Goal: Task Accomplishment & Management: Complete application form

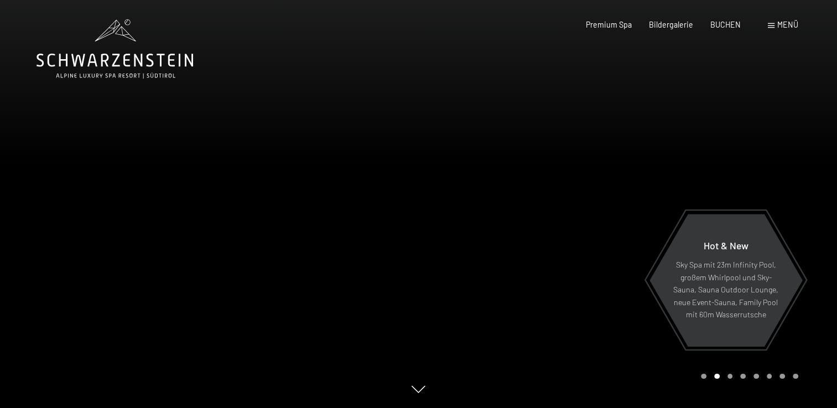
click at [781, 22] on span "Menü" at bounding box center [787, 24] width 21 height 9
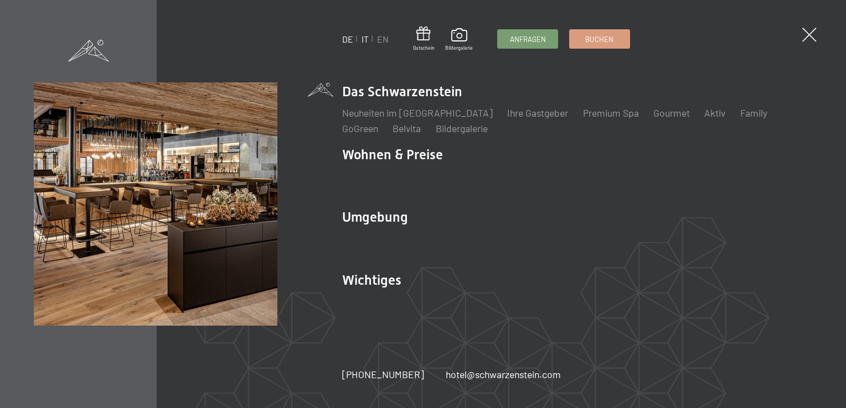
click at [363, 37] on link "IT" at bounding box center [364, 39] width 7 height 11
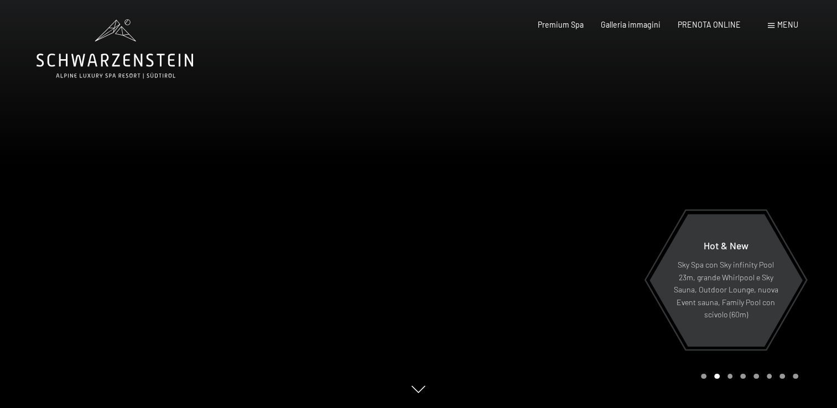
click at [774, 22] on div "Menu" at bounding box center [783, 24] width 30 height 11
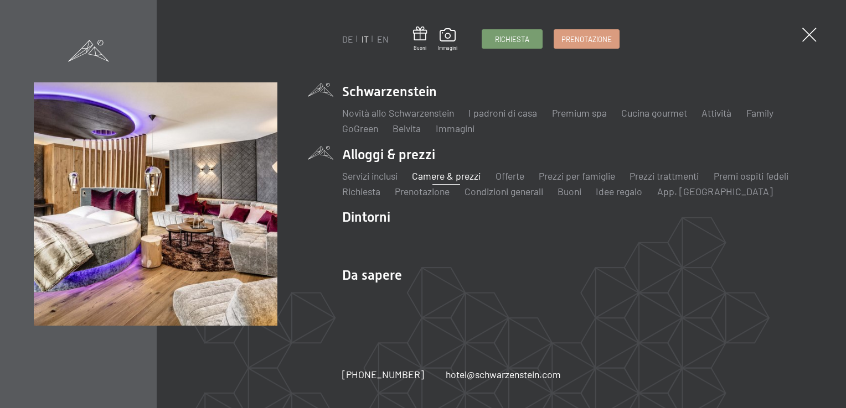
click at [437, 175] on link "Camere & prezzi" at bounding box center [446, 176] width 69 height 12
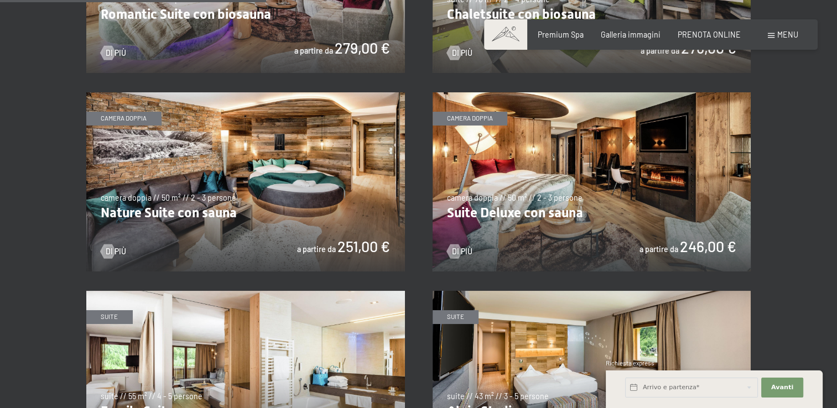
scroll to position [941, 0]
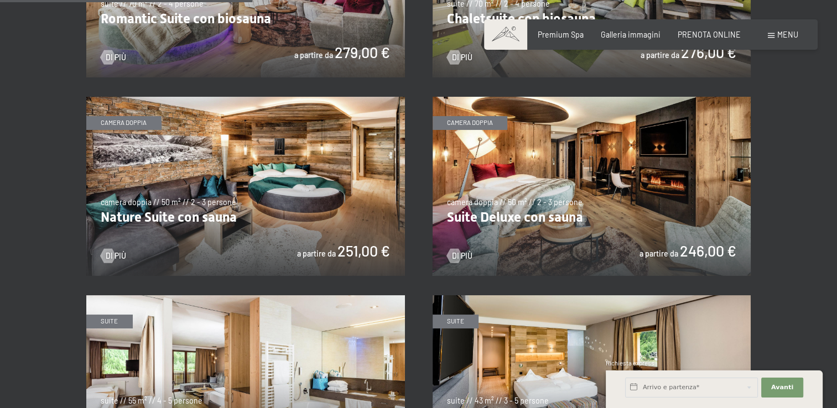
click at [165, 220] on img at bounding box center [245, 186] width 319 height 179
click at [552, 221] on img at bounding box center [592, 186] width 319 height 179
click at [186, 217] on img at bounding box center [245, 186] width 319 height 179
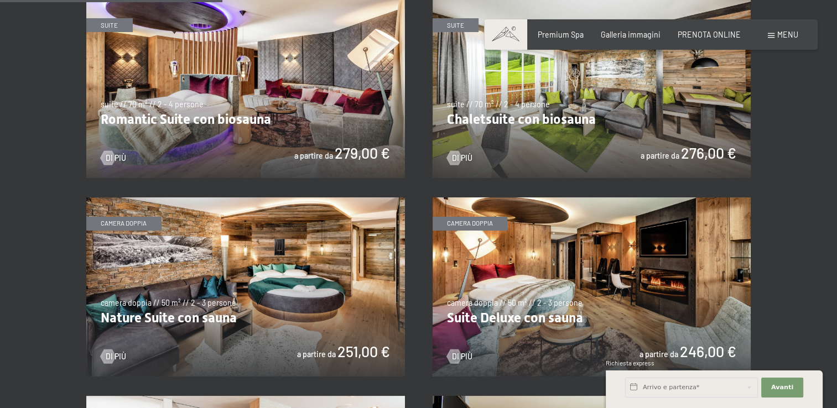
scroll to position [830, 0]
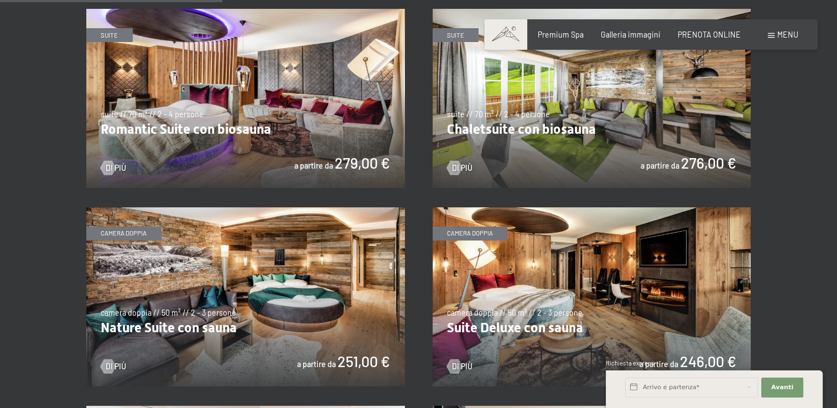
click at [283, 113] on img at bounding box center [245, 98] width 319 height 179
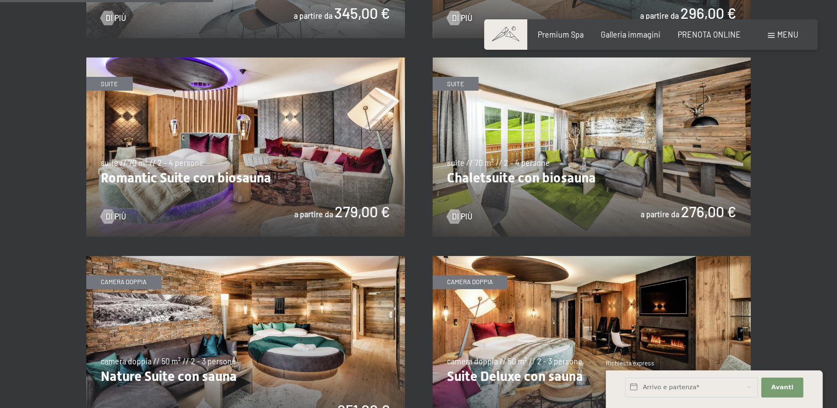
scroll to position [719, 0]
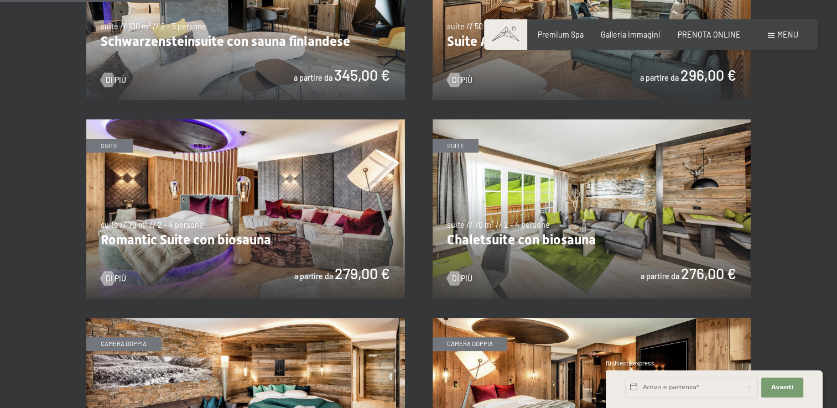
click at [656, 248] on img at bounding box center [592, 209] width 319 height 179
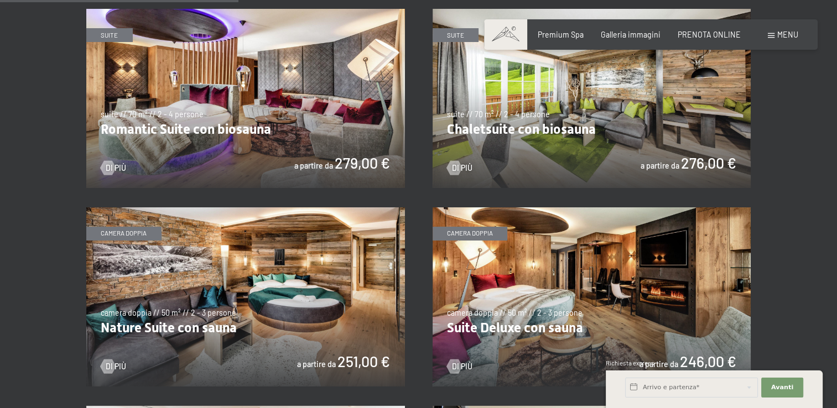
scroll to position [996, 0]
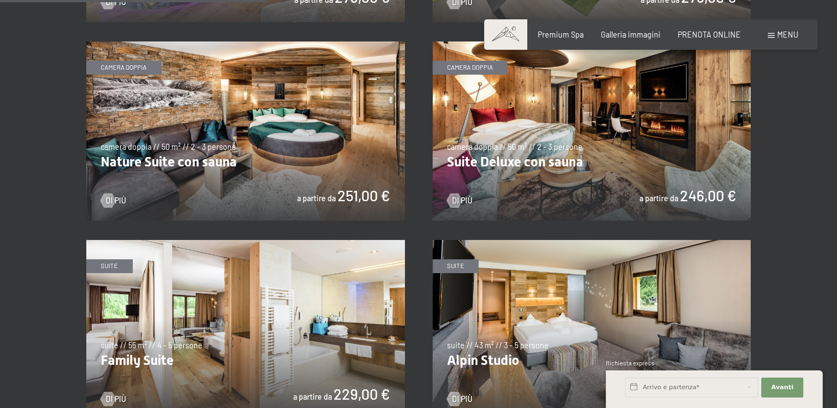
click at [671, 167] on img at bounding box center [592, 131] width 319 height 179
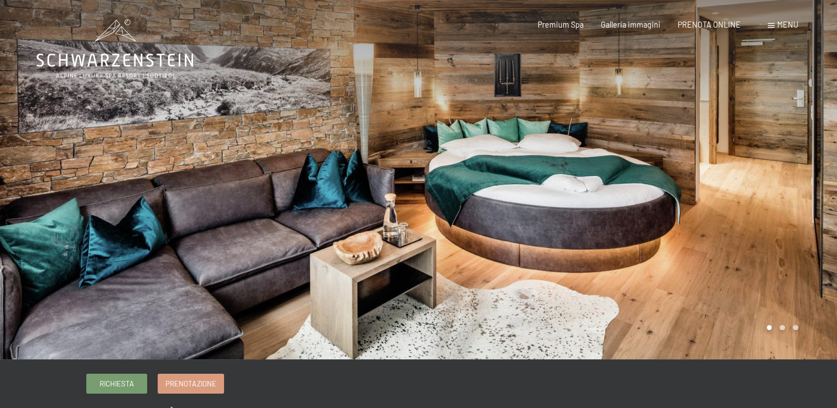
click at [808, 177] on div at bounding box center [628, 180] width 419 height 360
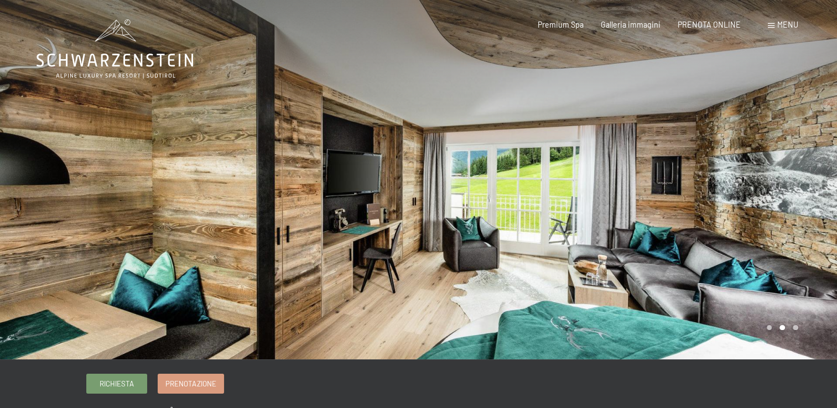
click at [808, 176] on div at bounding box center [628, 180] width 419 height 360
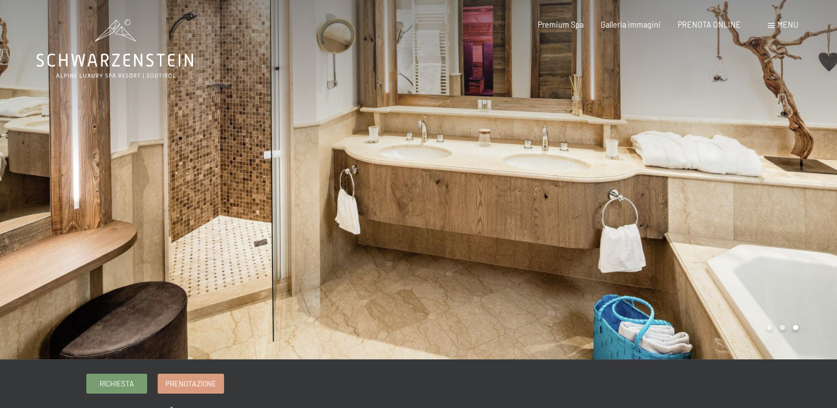
click at [808, 176] on div at bounding box center [628, 180] width 419 height 360
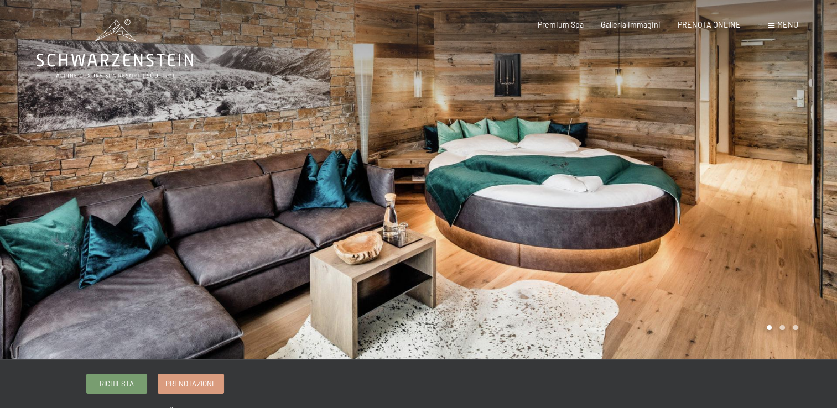
click at [808, 176] on div at bounding box center [628, 180] width 419 height 360
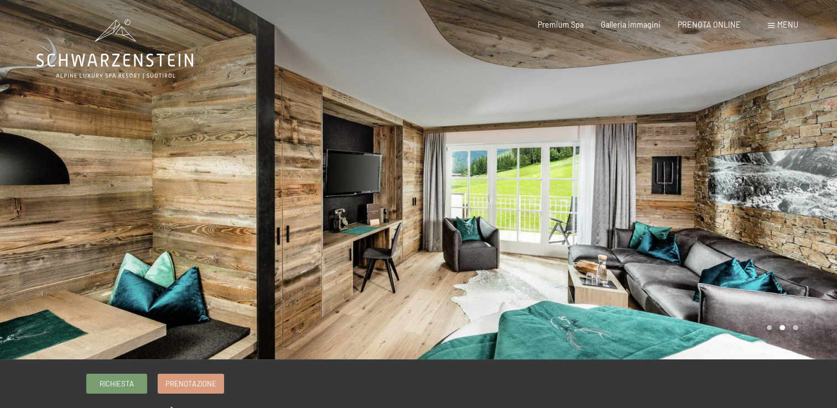
click at [808, 176] on div at bounding box center [628, 180] width 419 height 360
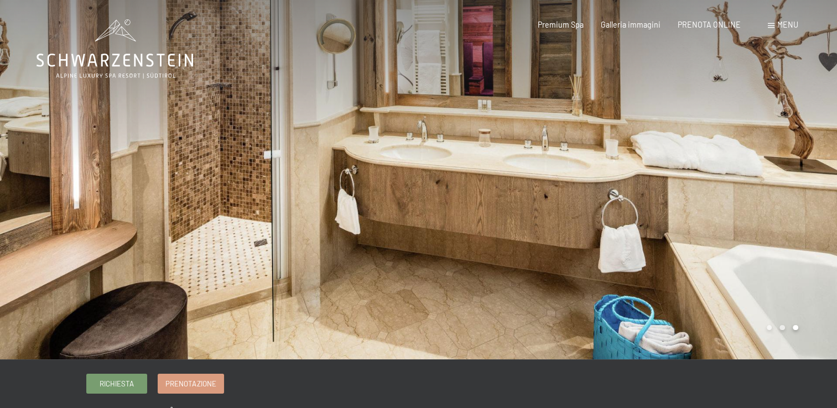
click at [808, 176] on div at bounding box center [628, 180] width 419 height 360
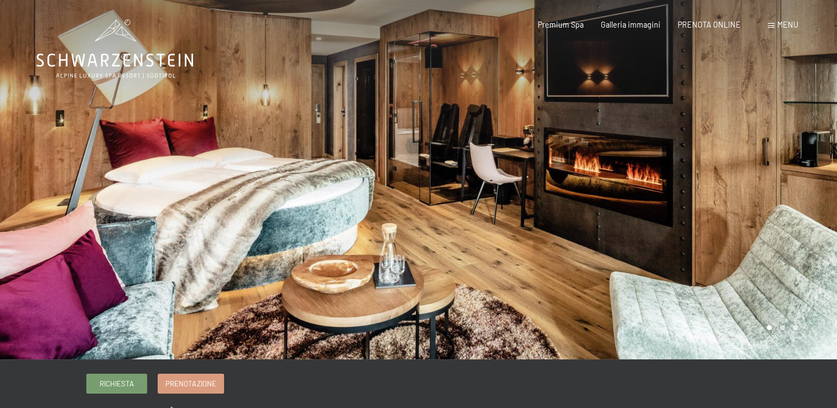
click at [819, 160] on div at bounding box center [628, 180] width 419 height 360
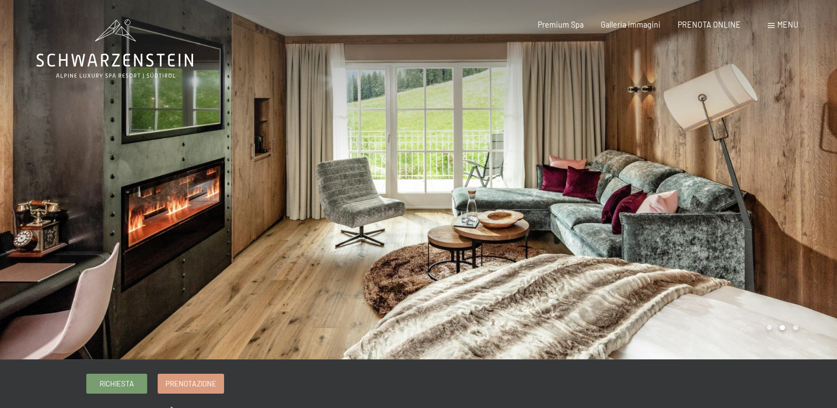
click at [816, 160] on div at bounding box center [628, 180] width 419 height 360
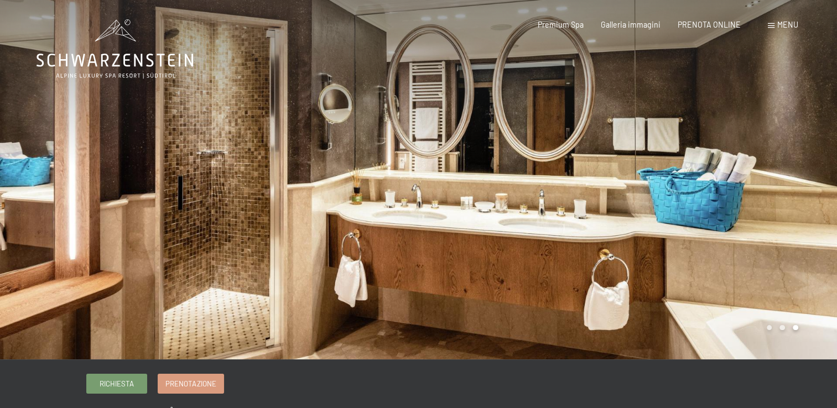
click at [814, 160] on div at bounding box center [628, 180] width 419 height 360
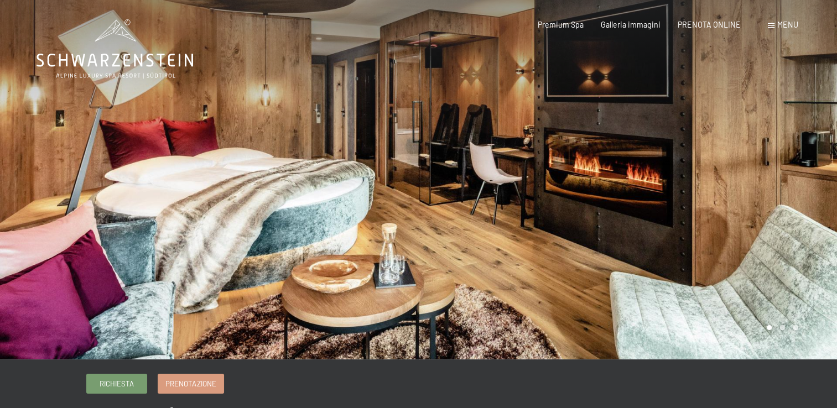
click at [807, 159] on div at bounding box center [628, 180] width 419 height 360
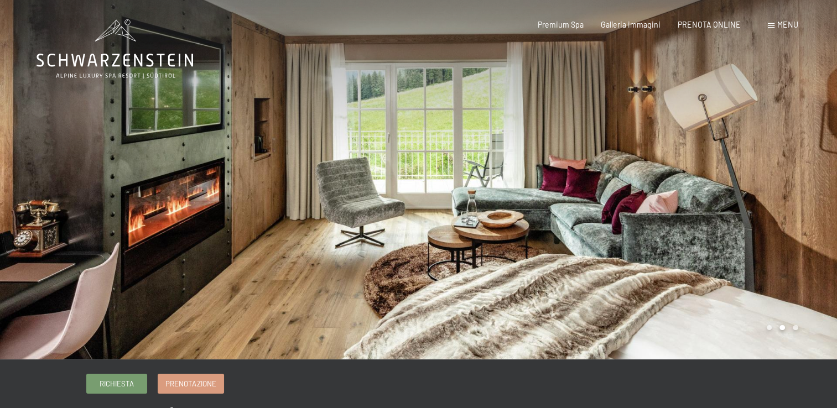
click at [807, 159] on div at bounding box center [628, 180] width 419 height 360
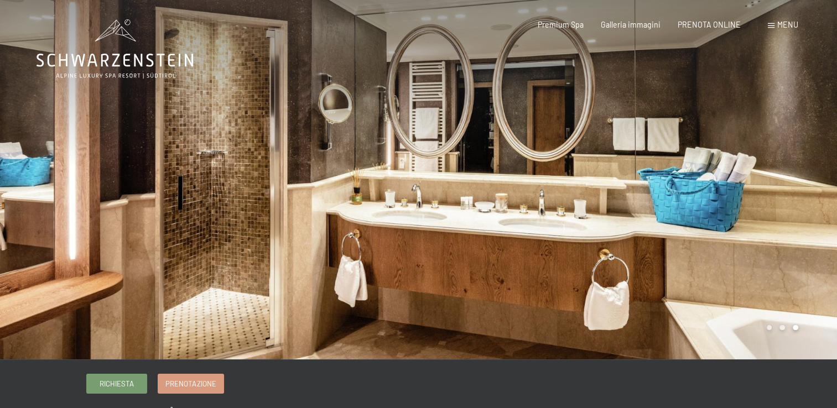
click at [820, 183] on div at bounding box center [628, 180] width 419 height 360
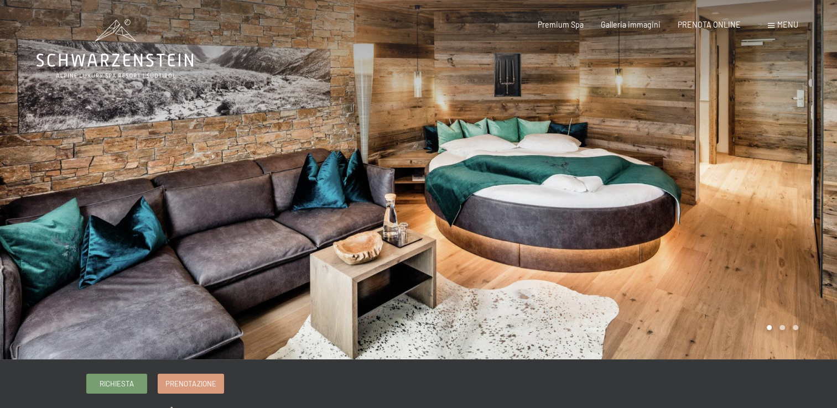
click at [801, 169] on div at bounding box center [628, 180] width 419 height 360
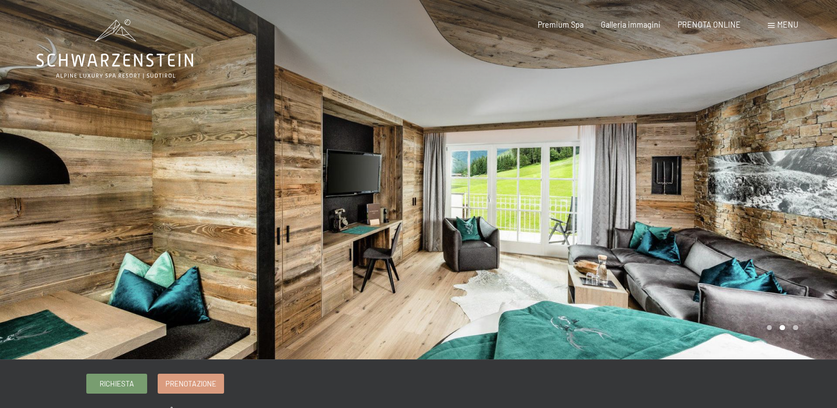
click at [801, 169] on div at bounding box center [628, 180] width 419 height 360
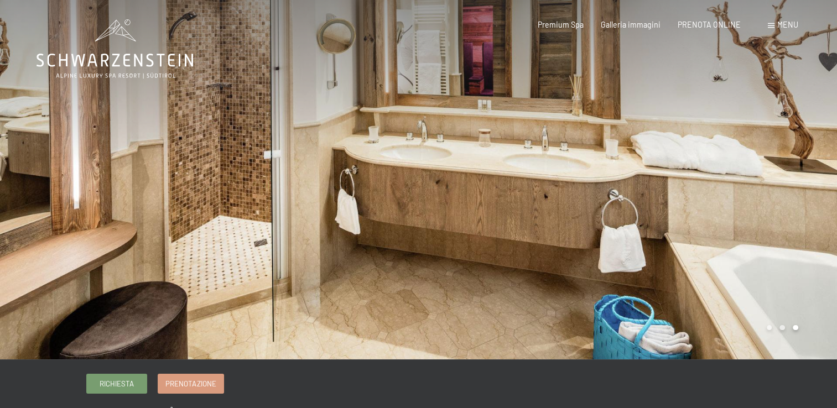
click at [801, 169] on div at bounding box center [628, 180] width 419 height 360
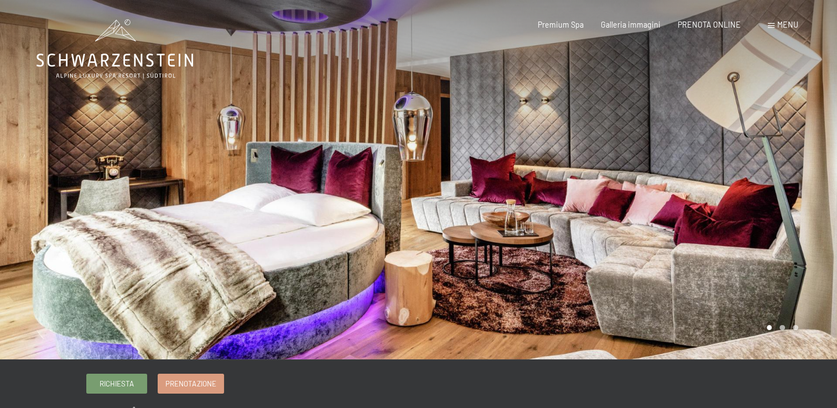
click at [774, 198] on div at bounding box center [628, 180] width 419 height 360
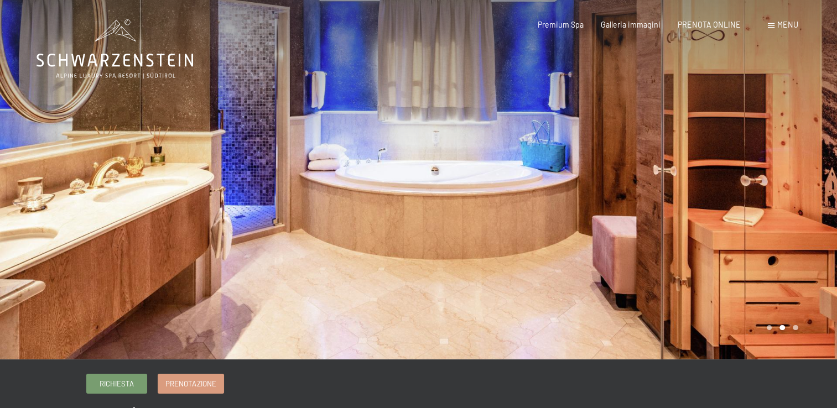
click at [774, 198] on div at bounding box center [628, 180] width 419 height 360
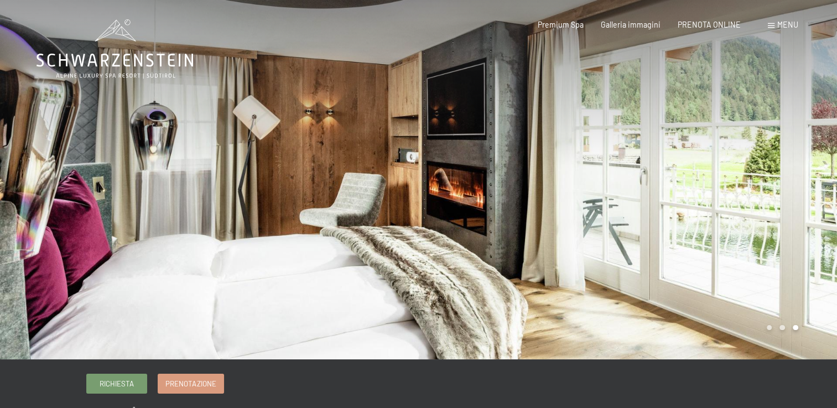
click at [774, 198] on div at bounding box center [628, 180] width 419 height 360
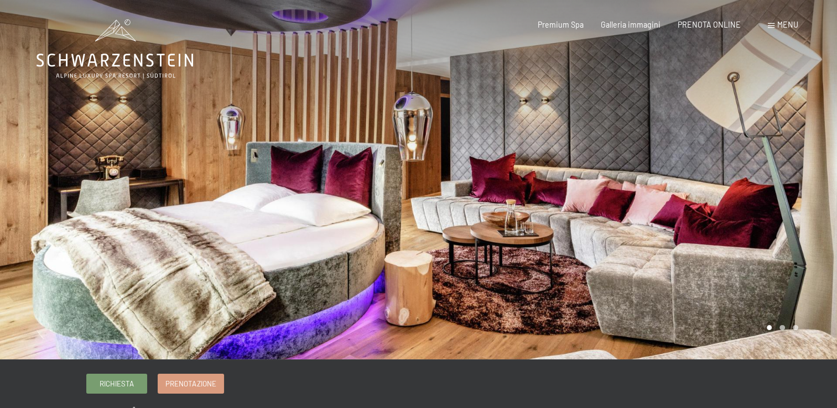
click at [774, 198] on div at bounding box center [628, 180] width 419 height 360
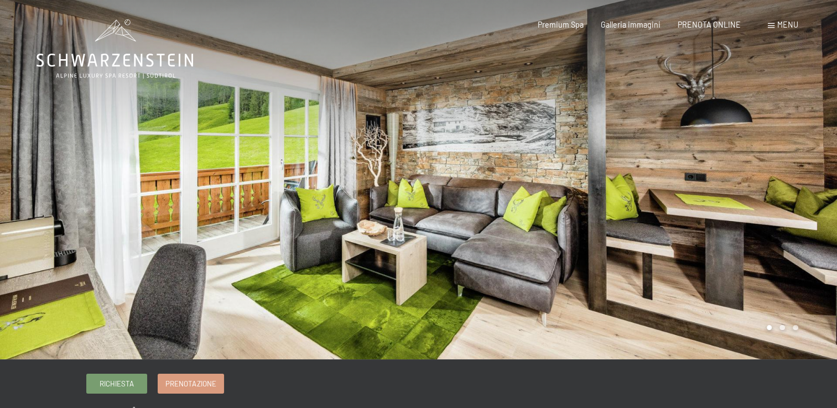
click at [697, 218] on div at bounding box center [628, 180] width 419 height 360
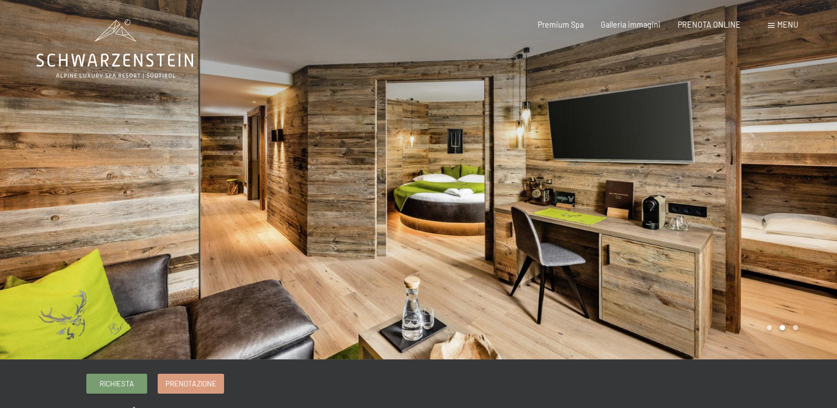
click at [697, 218] on div at bounding box center [628, 180] width 419 height 360
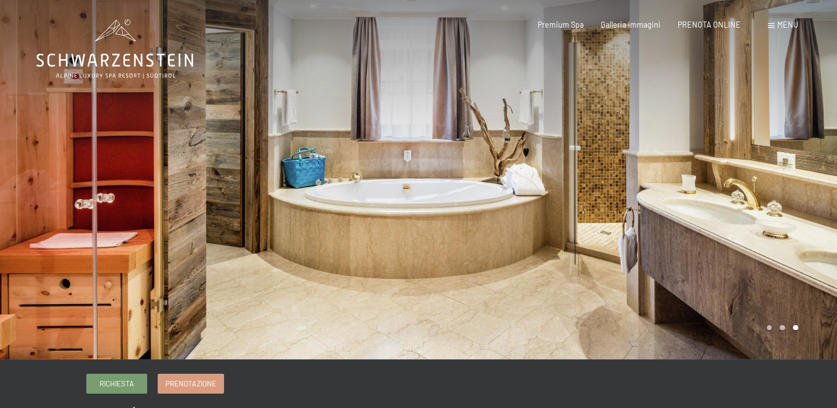
click at [697, 218] on div at bounding box center [628, 180] width 419 height 360
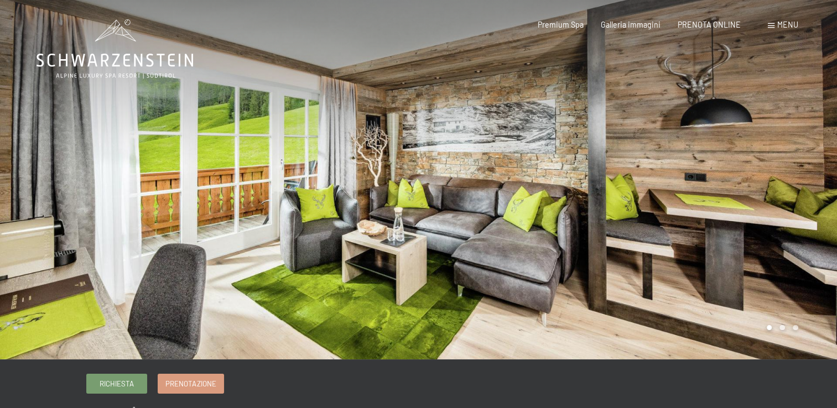
click at [697, 218] on div at bounding box center [628, 180] width 419 height 360
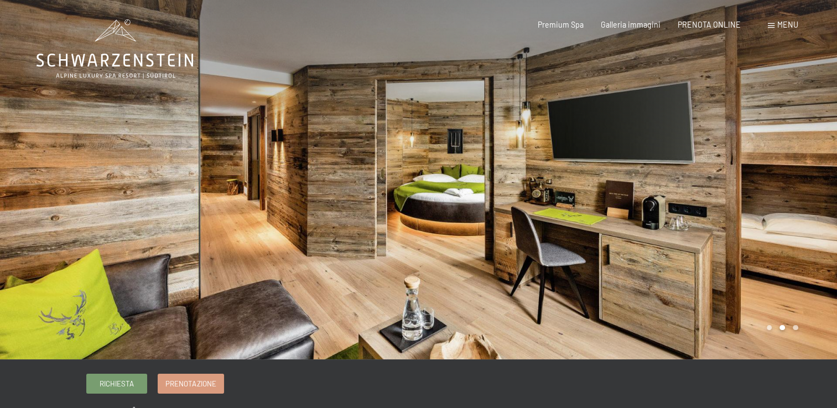
click at [697, 218] on div at bounding box center [628, 180] width 419 height 360
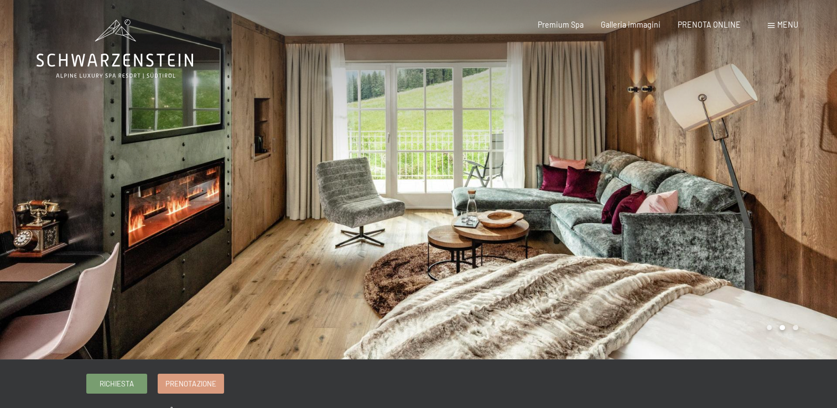
click at [727, 194] on div at bounding box center [628, 180] width 419 height 360
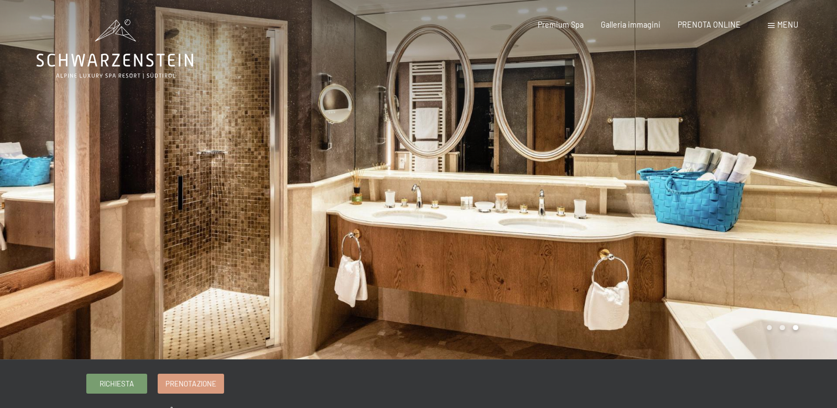
click at [727, 194] on div at bounding box center [628, 180] width 419 height 360
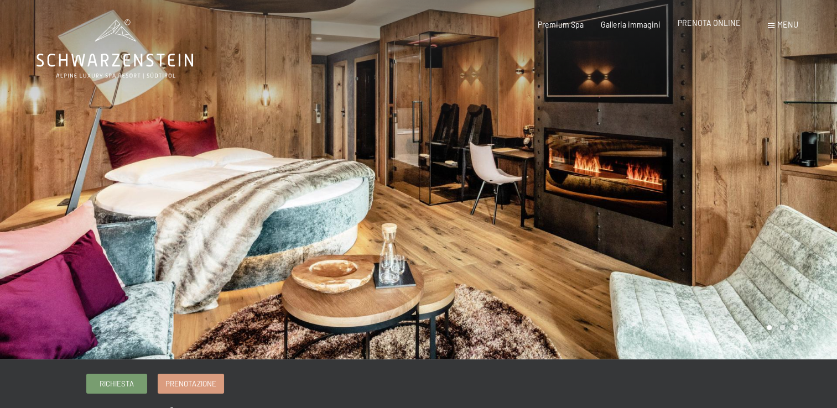
click at [707, 18] on span "PRENOTA ONLINE" at bounding box center [709, 22] width 63 height 9
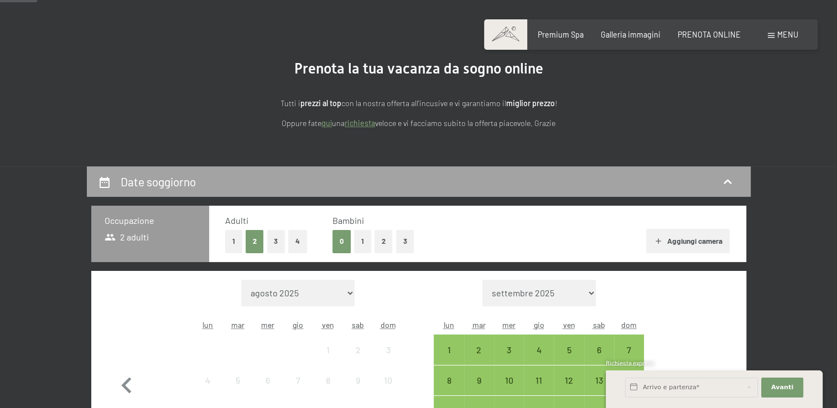
scroll to position [166, 0]
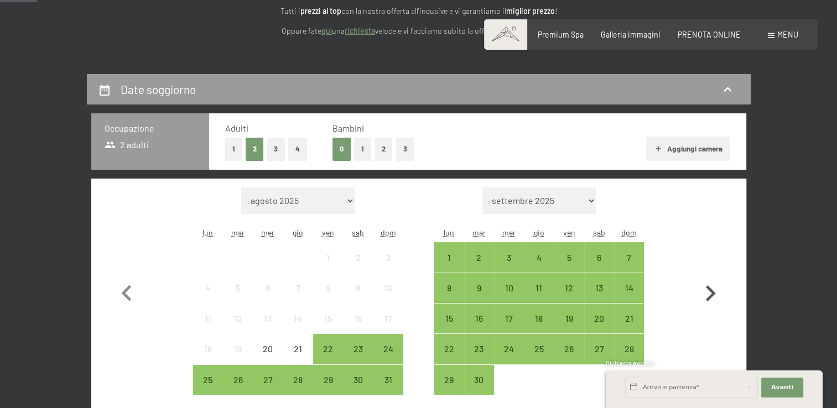
click at [714, 287] on icon "button" at bounding box center [710, 294] width 32 height 32
select select "[DATE]"
select select "2025-10-01"
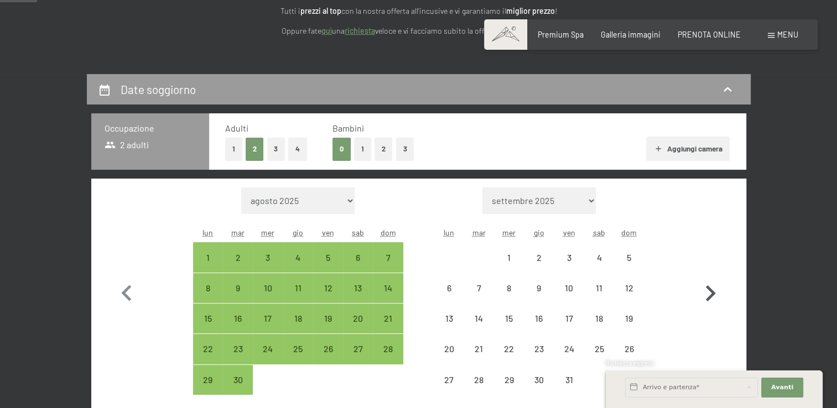
click at [714, 287] on icon "button" at bounding box center [710, 294] width 32 height 32
select select "2025-10-01"
select select "2025-11-01"
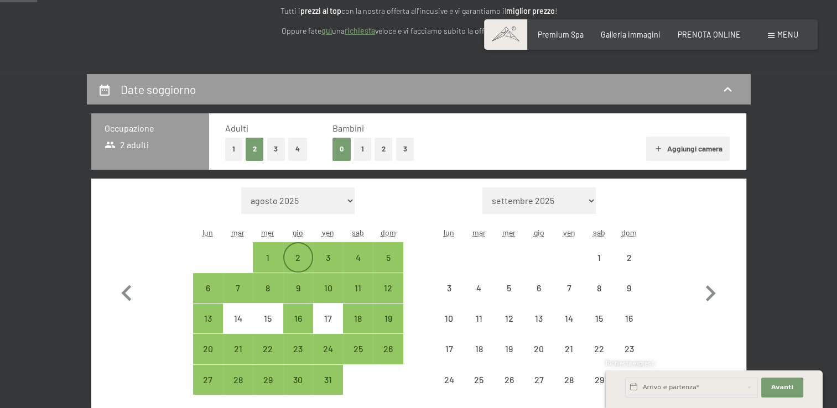
select select "2025-10-01"
select select "2025-11-01"
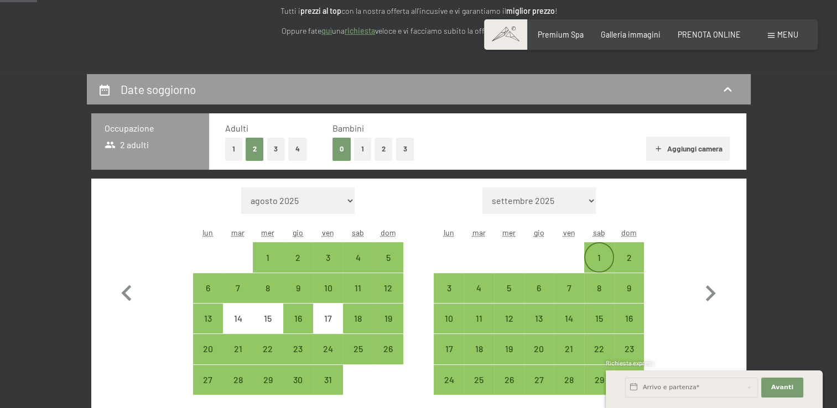
click at [592, 250] on div "1" at bounding box center [599, 257] width 28 height 28
select select "2025-10-01"
select select "2025-11-01"
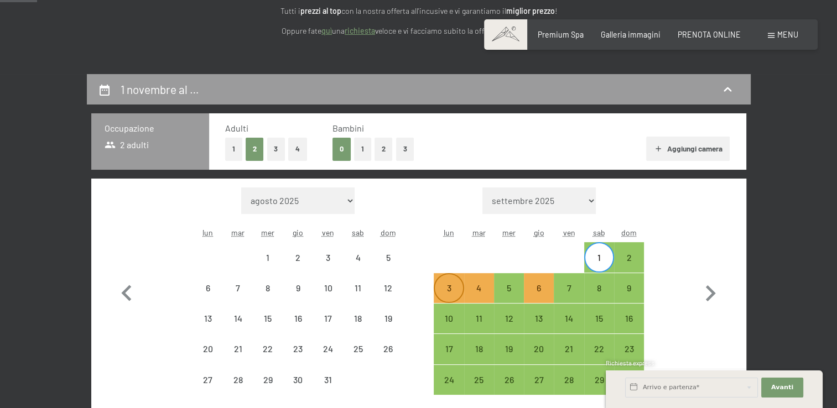
click at [445, 287] on div "3" at bounding box center [449, 298] width 28 height 28
select select "2025-10-01"
select select "2025-11-01"
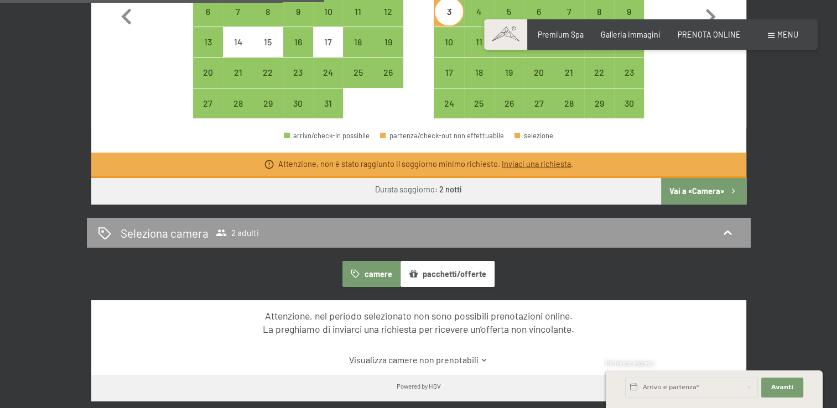
scroll to position [553, 0]
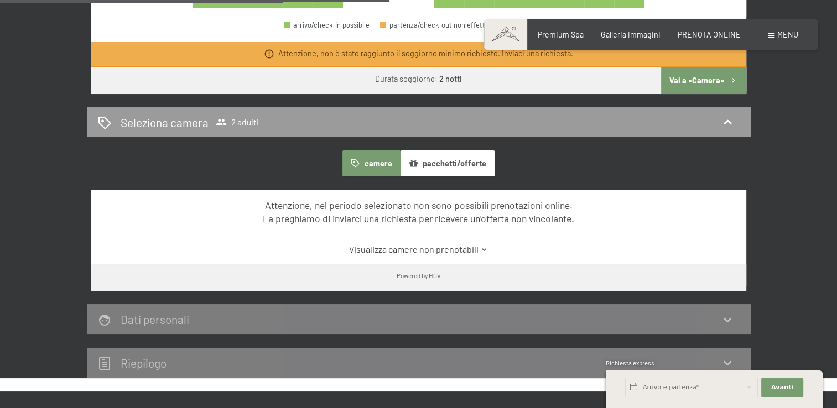
click at [427, 163] on button "pacchetti/offerte" at bounding box center [448, 163] width 94 height 25
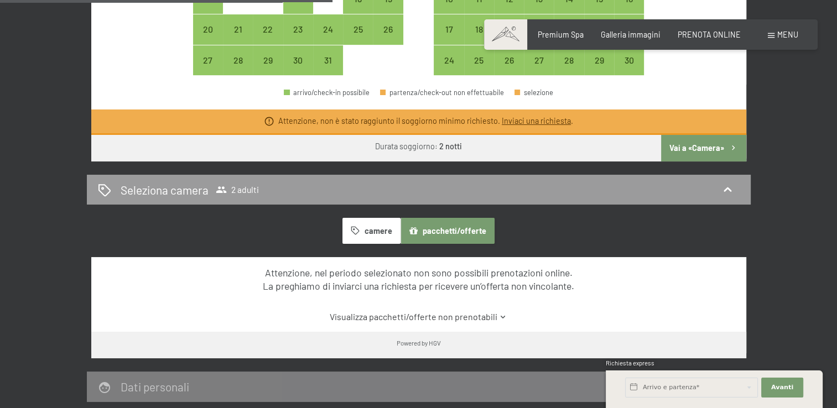
scroll to position [443, 0]
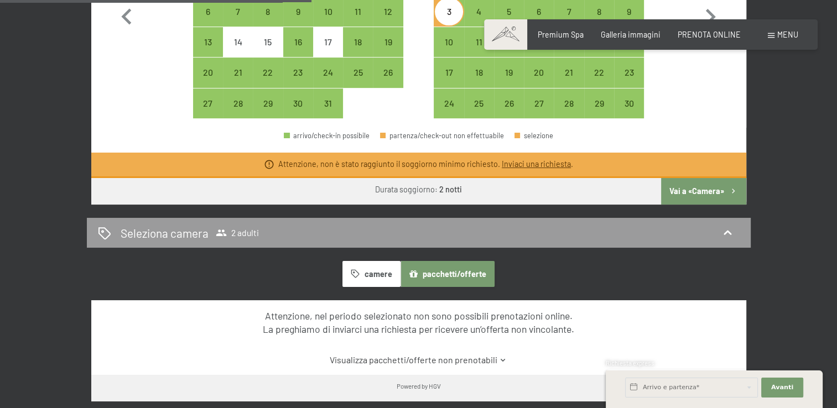
click at [706, 187] on button "Vai a «Camera»" at bounding box center [703, 191] width 85 height 27
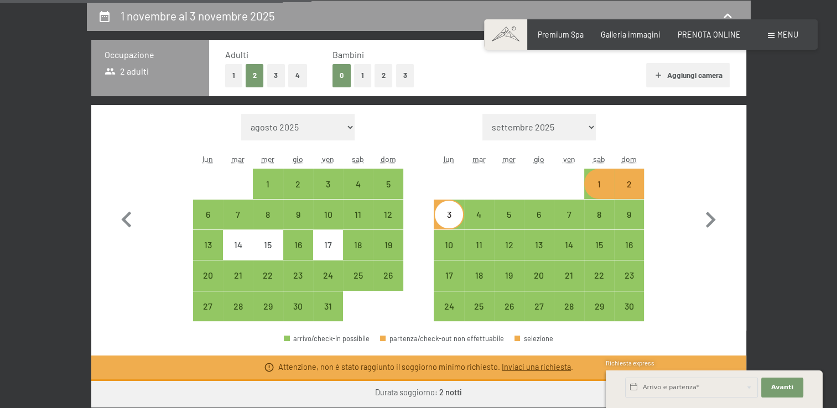
select select "2025-10-01"
select select "2025-11-01"
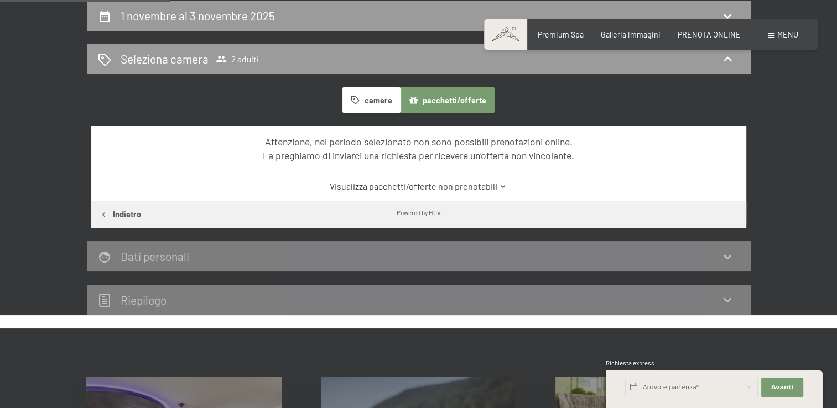
click at [116, 211] on button "Indietro" at bounding box center [120, 214] width 58 height 27
select select "2025-10-01"
select select "2025-11-01"
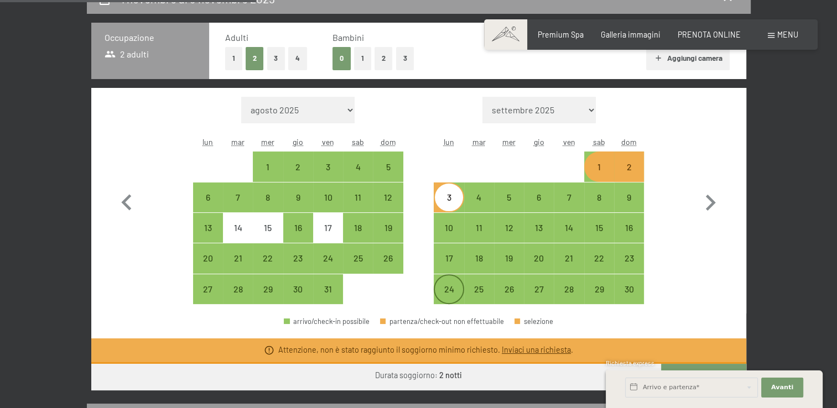
scroll to position [350, 0]
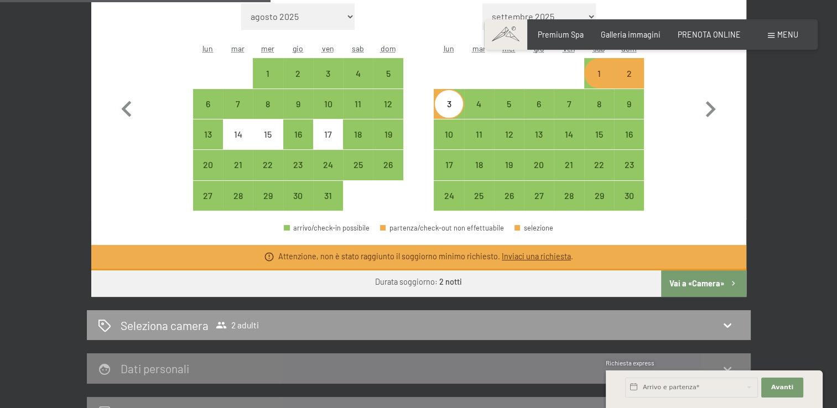
click at [511, 252] on link "Inviaci una richiesta" at bounding box center [536, 256] width 69 height 9
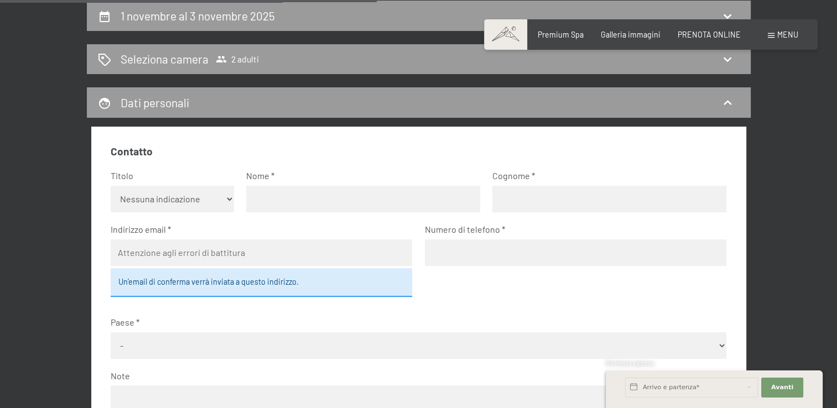
click at [224, 198] on select "Nessuna indicazione Sig.ra Sig." at bounding box center [172, 199] width 123 height 27
select select "f"
click at [111, 186] on select "Nessuna indicazione Sig.ra Sig." at bounding box center [172, 199] width 123 height 27
click at [293, 198] on input "text" at bounding box center [363, 199] width 234 height 27
type input "g"
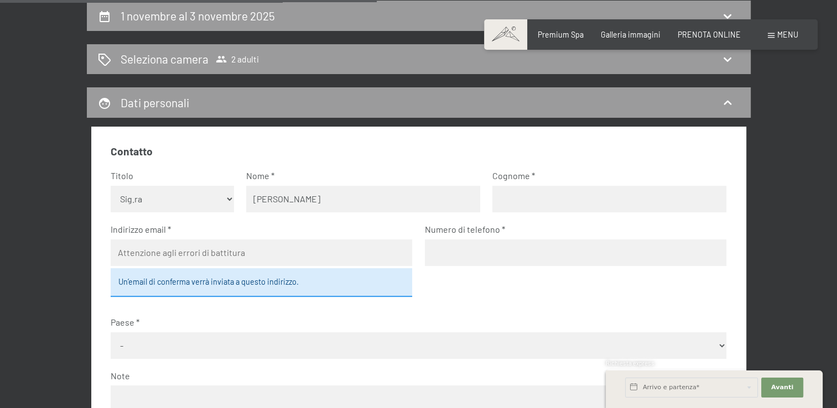
type input "Gloria"
type input "D"
type input "Fiore"
click at [210, 255] on input "email" at bounding box center [262, 253] width 302 height 27
type input "glosanigenica@gmail.com"
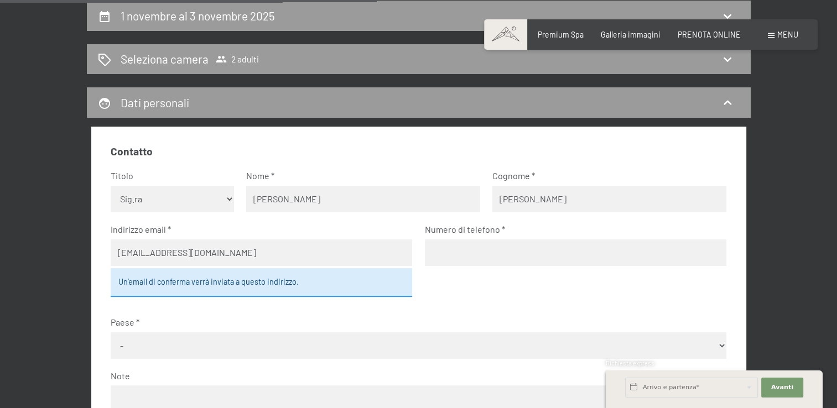
click at [499, 251] on input "tel" at bounding box center [576, 253] width 302 height 27
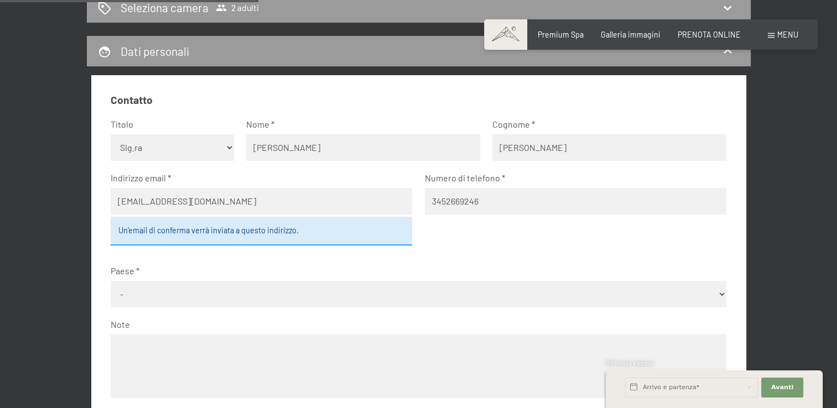
scroll to position [350, 0]
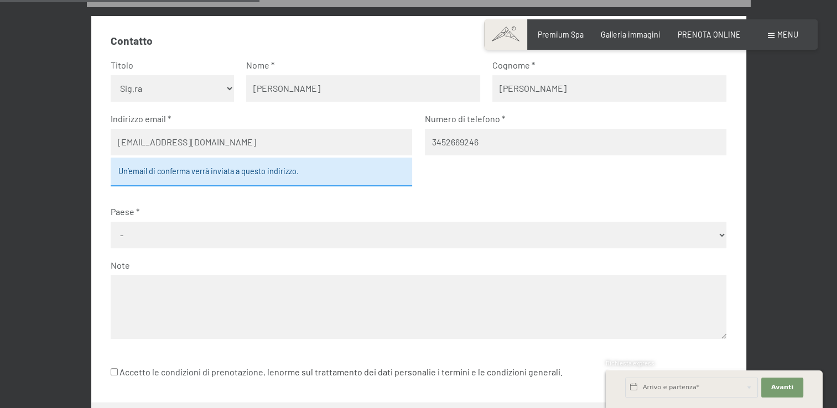
type input "3452669246"
click at [486, 232] on select "- Germania Austria Svizzera Italia Paesi Bassi Belgio Regno Unito Rep. Ceca Pol…" at bounding box center [419, 235] width 616 height 27
select select "ITA"
click at [111, 222] on select "- Germania Austria Svizzera Italia Paesi Bassi Belgio Regno Unito Rep. Ceca Pol…" at bounding box center [419, 235] width 616 height 27
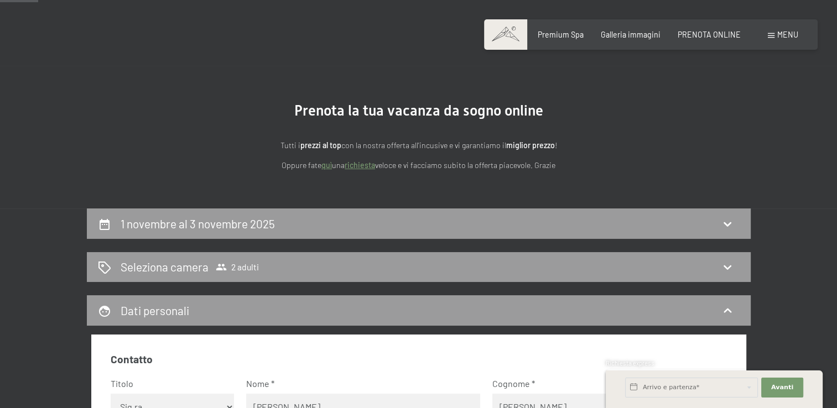
scroll to position [18, 0]
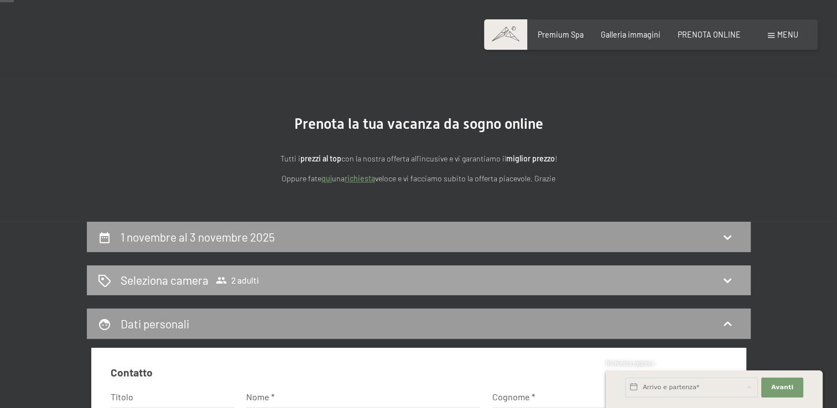
click at [727, 274] on icon at bounding box center [727, 280] width 13 height 13
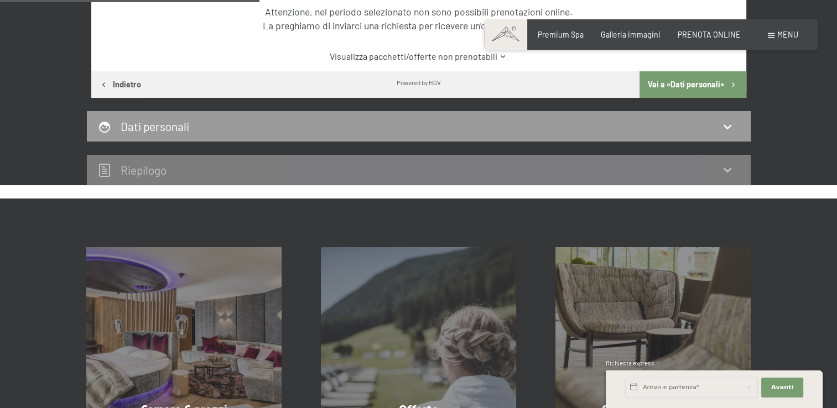
scroll to position [461, 0]
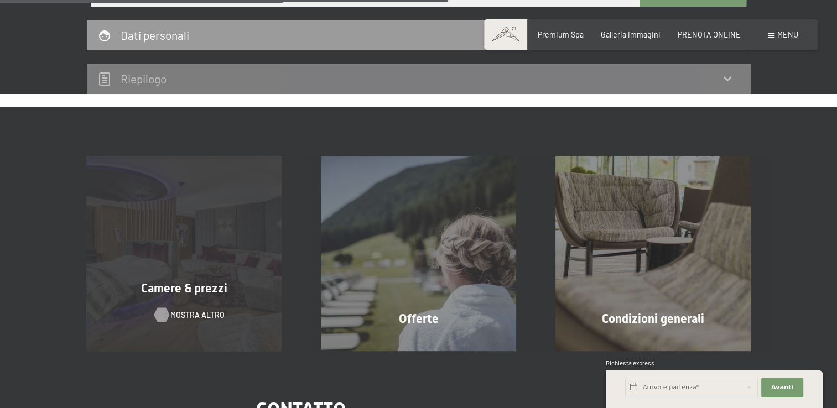
click at [207, 311] on span "mostra altro" at bounding box center [197, 315] width 54 height 11
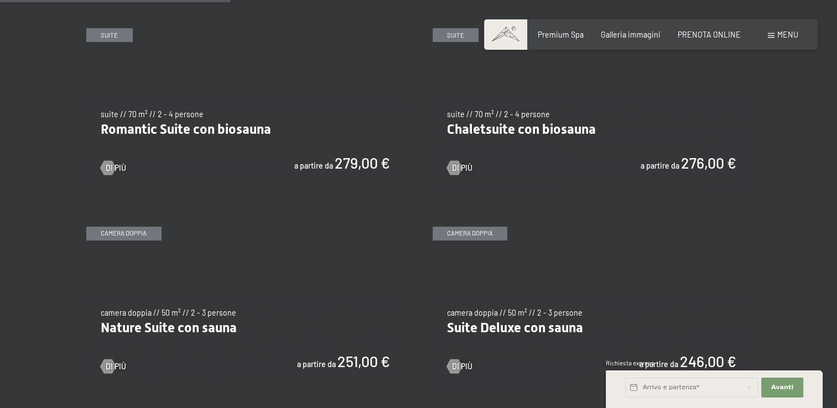
scroll to position [885, 0]
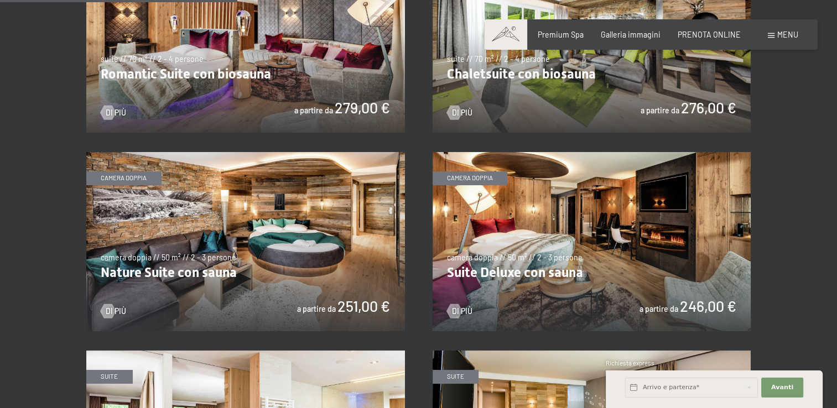
click at [543, 282] on img at bounding box center [592, 241] width 319 height 179
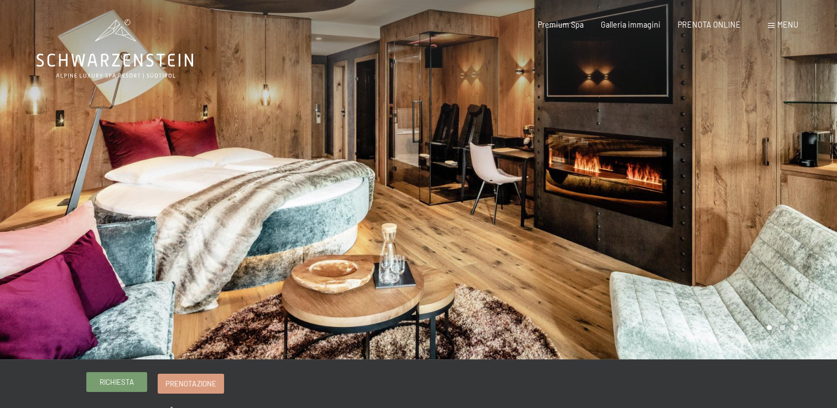
click at [106, 382] on span "Richiesta" at bounding box center [117, 382] width 34 height 10
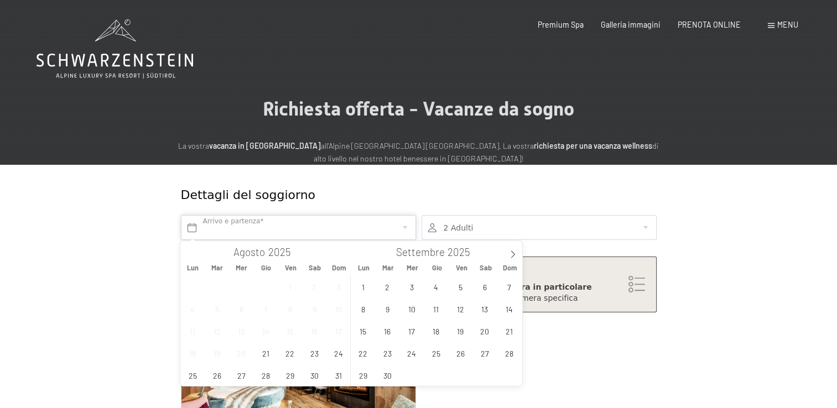
click at [277, 224] on input "text" at bounding box center [298, 227] width 235 height 25
click at [514, 253] on icon at bounding box center [513, 254] width 4 height 7
click at [485, 289] on span "1" at bounding box center [485, 287] width 22 height 22
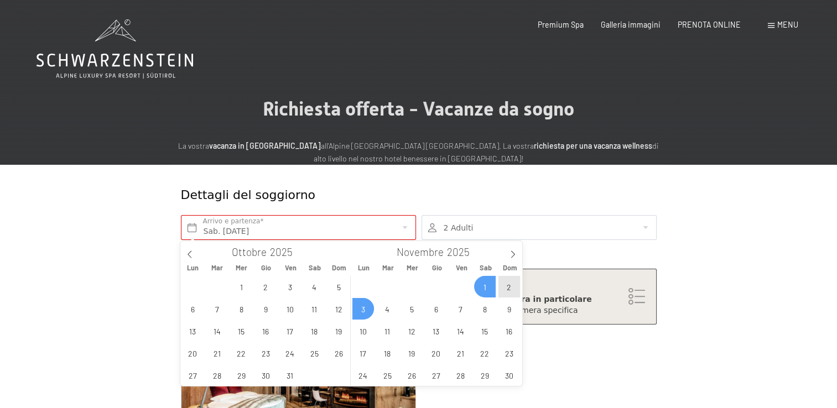
click at [361, 314] on span "3" at bounding box center [363, 309] width 22 height 22
type input "Sab. 01/11/2025 - Lun. 03/11/2025"
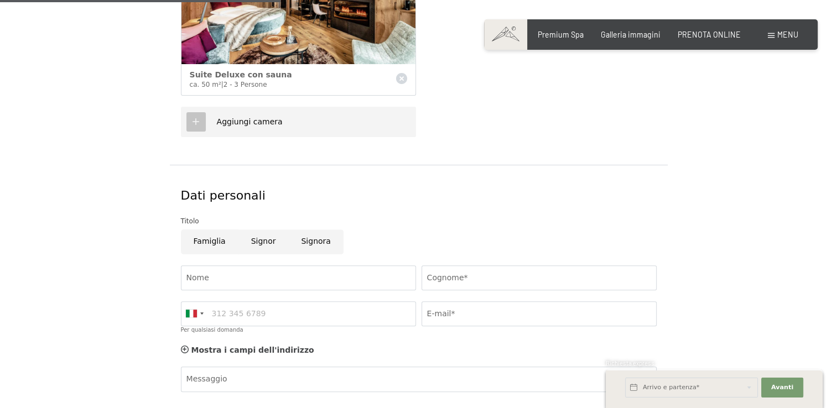
scroll to position [387, 0]
click at [288, 277] on input "Nome" at bounding box center [298, 277] width 235 height 25
type input "Gloria"
type input "Fiore"
type input "3452669246"
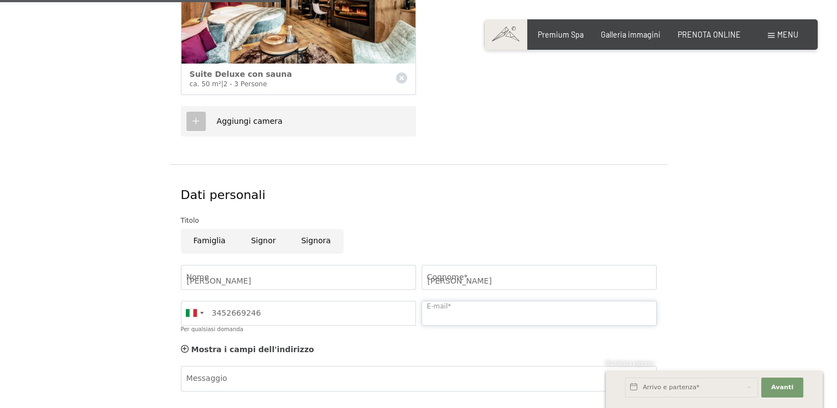
type input "glosanigenica@gmail.com"
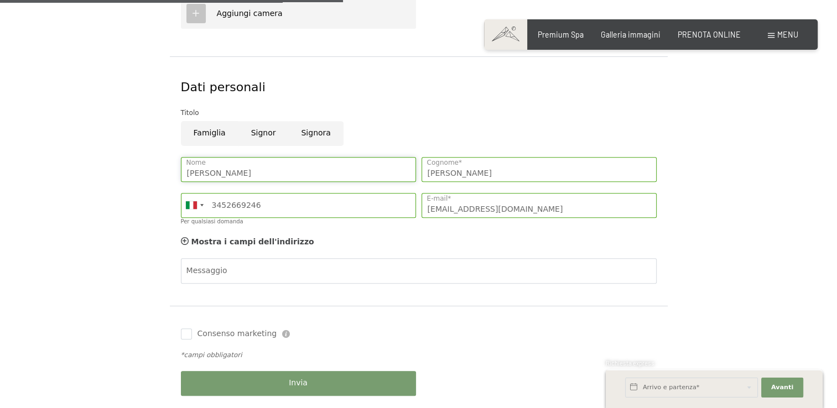
scroll to position [498, 0]
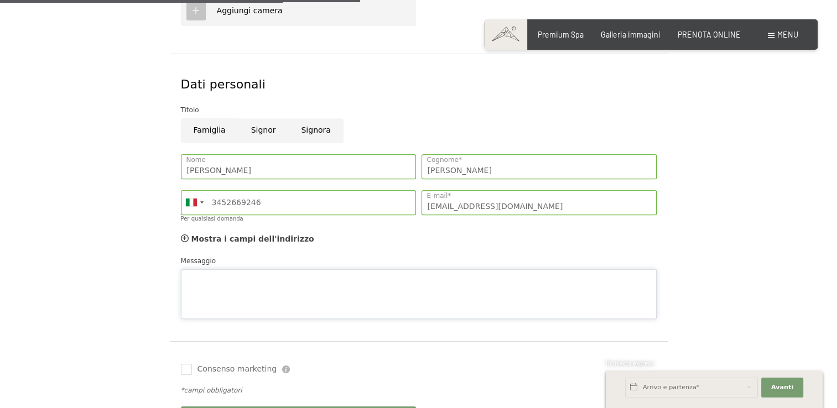
click at [262, 263] on div "Messaggio" at bounding box center [419, 288] width 476 height 64
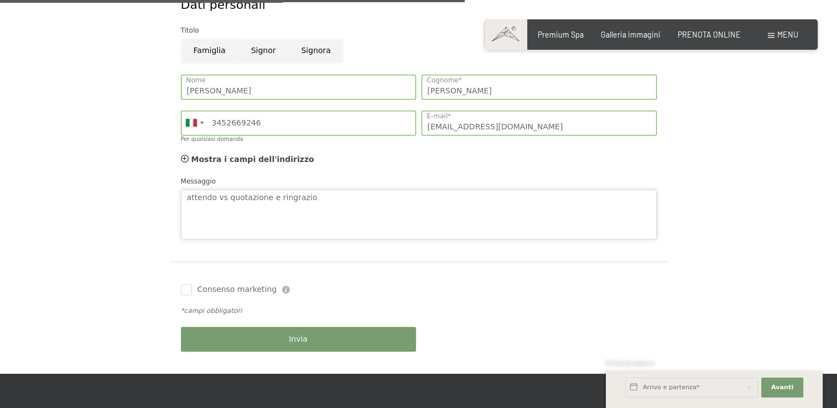
scroll to position [664, 0]
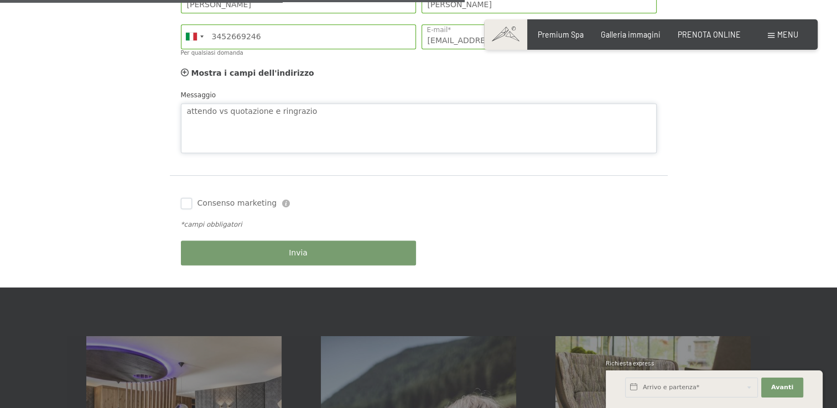
type textarea "attendo vs quotazione e ringrazio"
click at [187, 202] on input "Consenso marketing" at bounding box center [186, 203] width 11 height 11
checkbox input "true"
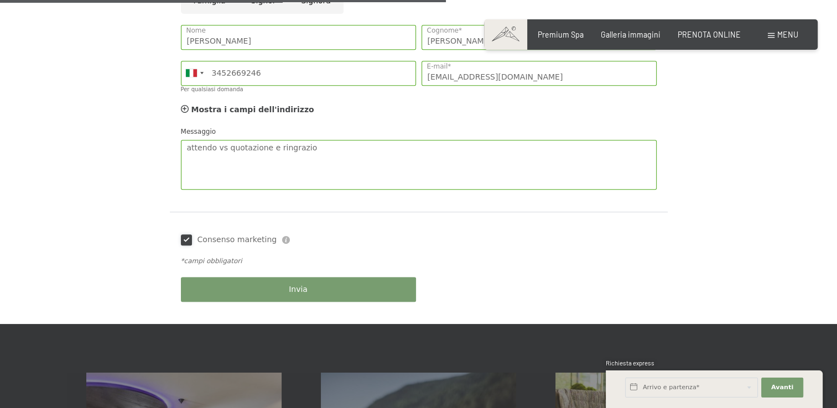
scroll to position [609, 0]
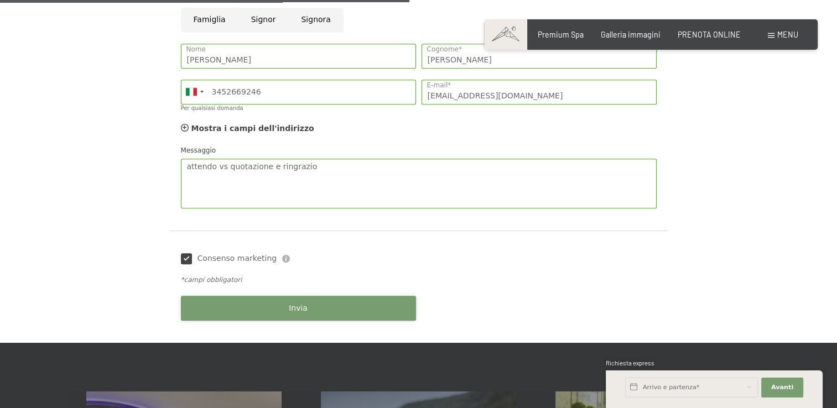
click at [299, 304] on span "Invia" at bounding box center [298, 308] width 19 height 11
